Goal: Information Seeking & Learning: Learn about a topic

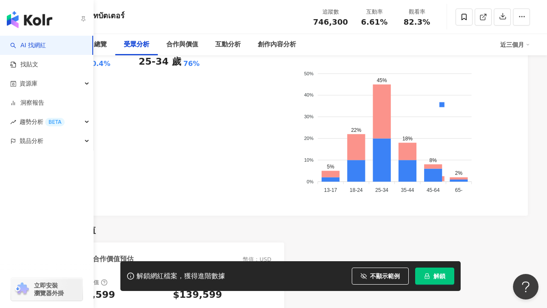
click at [26, 19] on img "button" at bounding box center [29, 19] width 45 height 17
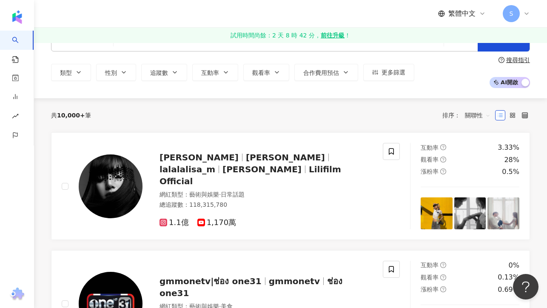
scroll to position [27, 0]
click at [225, 177] on span "Lilifilm Official" at bounding box center [250, 175] width 182 height 22
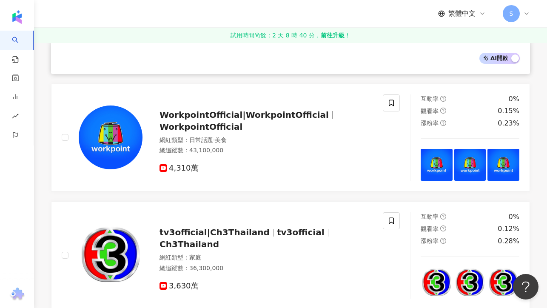
scroll to position [5, 0]
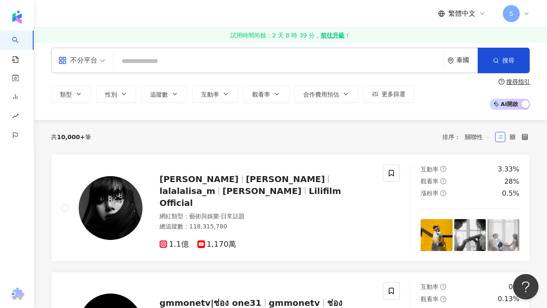
click at [173, 57] on input "search" at bounding box center [278, 61] width 323 height 16
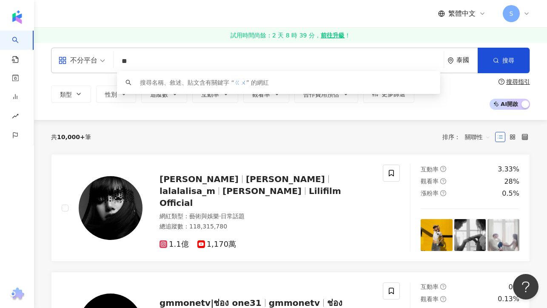
type input "*"
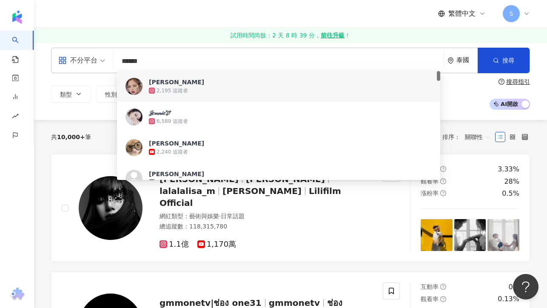
drag, startPoint x: 162, startPoint y: 61, endPoint x: 115, endPoint y: 61, distance: 46.8
click at [114, 61] on div "不分平台 ****** 泰國 搜尋 005b8c8d-e02b-42eb-aded-ccf3c33b382e 4b5a2610-2b11-4979-8b4a-…" at bounding box center [290, 61] width 479 height 26
paste input "********"
type input "**********"
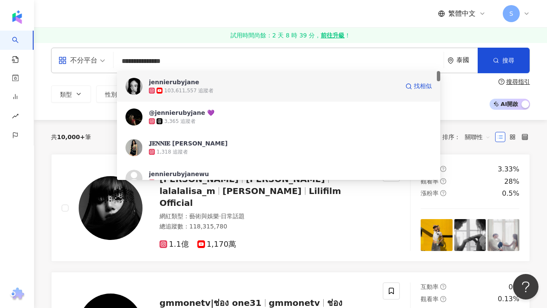
click at [177, 88] on div "103,611,557 追蹤者" at bounding box center [188, 90] width 49 height 7
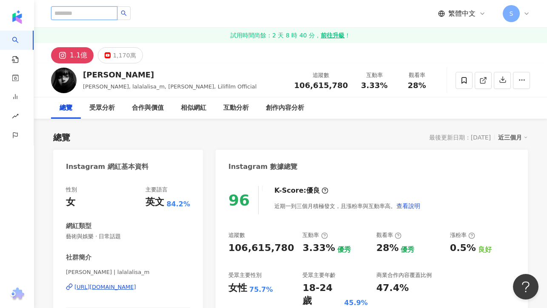
click at [75, 14] on input "search" at bounding box center [84, 13] width 66 height 14
paste input "*********"
type input "*********"
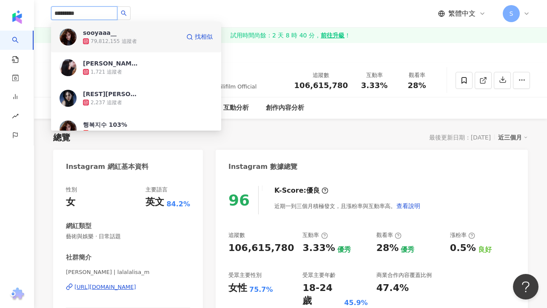
click at [103, 40] on div "79,812,155 追蹤者" at bounding box center [114, 41] width 46 height 7
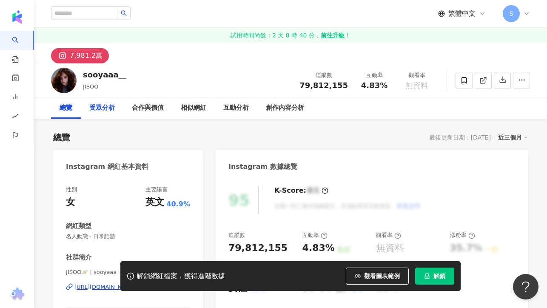
click at [105, 107] on div "受眾分析" at bounding box center [102, 108] width 26 height 10
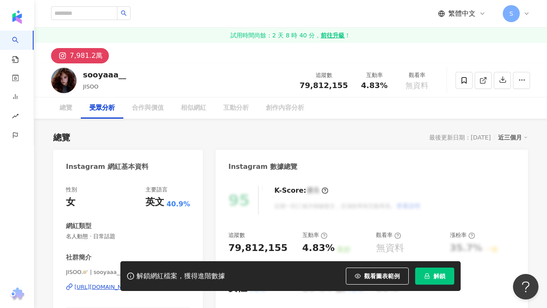
scroll to position [724, 0]
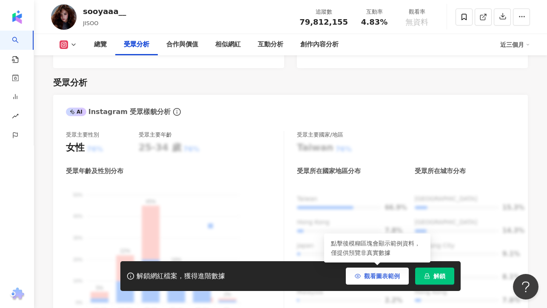
click at [380, 274] on span "觀看圖表範例" at bounding box center [382, 276] width 36 height 7
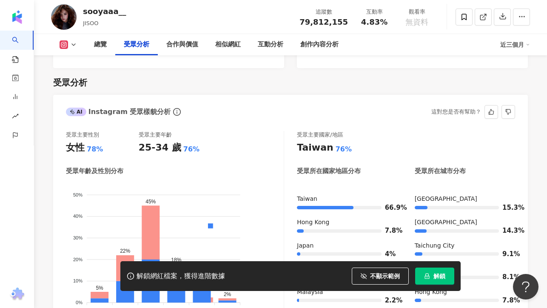
scroll to position [737, 0]
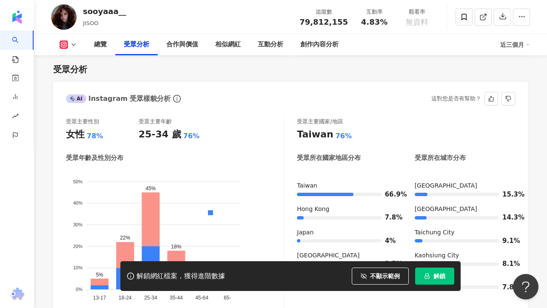
click at [495, 128] on div "Taiwan 76%" at bounding box center [406, 134] width 218 height 13
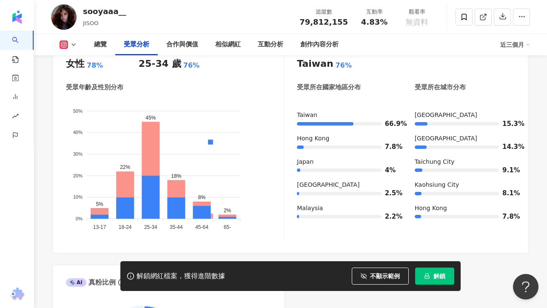
scroll to position [801, 0]
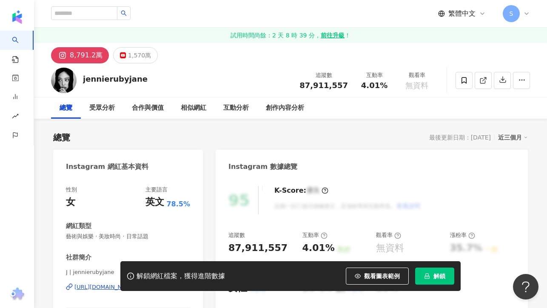
scroll to position [15, 0]
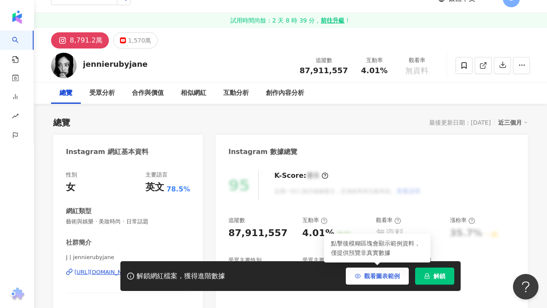
click at [370, 272] on button "觀看圖表範例" at bounding box center [377, 275] width 63 height 17
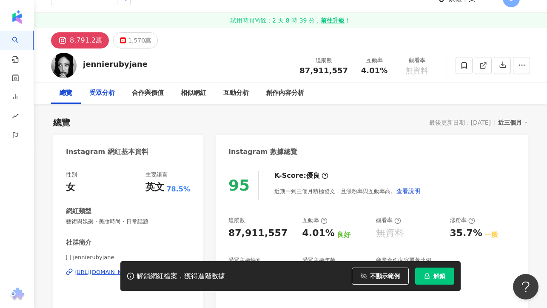
click at [104, 97] on div "受眾分析" at bounding box center [102, 93] width 26 height 10
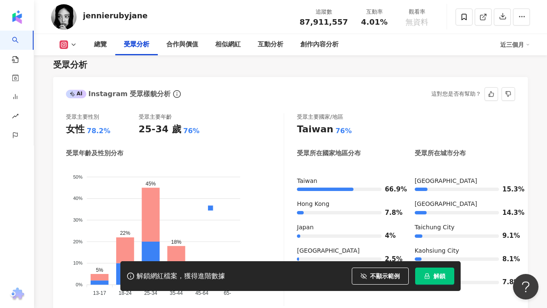
scroll to position [776, 0]
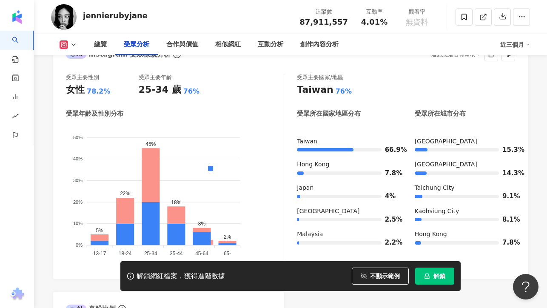
click at [278, 168] on div "男性 女性" at bounding box center [210, 210] width 142 height 150
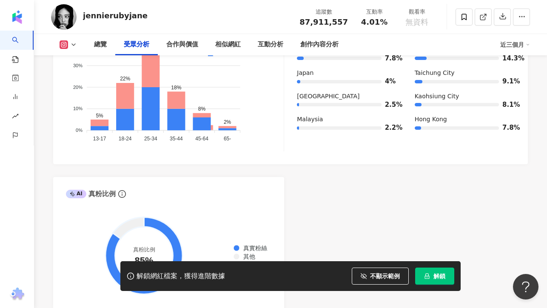
scroll to position [940, 0]
